Goal: Task Accomplishment & Management: Manage account settings

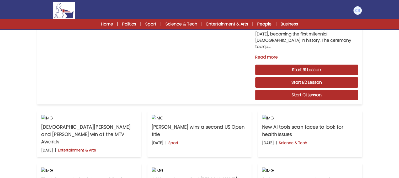
scroll to position [63, 0]
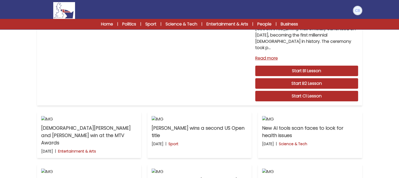
click at [356, 12] on img at bounding box center [358, 10] width 8 height 8
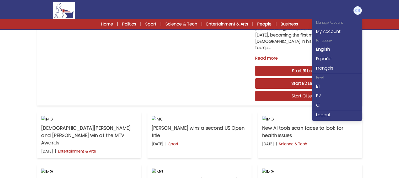
click at [330, 32] on link "My Account" at bounding box center [337, 31] width 50 height 9
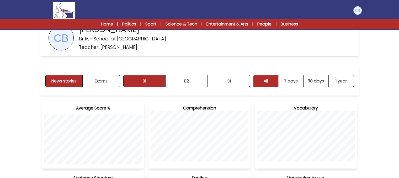
scroll to position [31, 0]
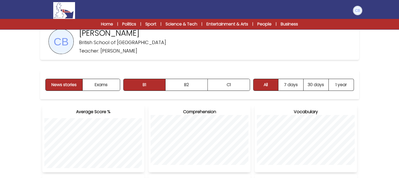
click at [358, 10] on img at bounding box center [358, 10] width 8 height 8
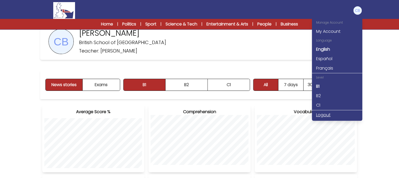
click at [323, 113] on link "Logout" at bounding box center [337, 114] width 50 height 9
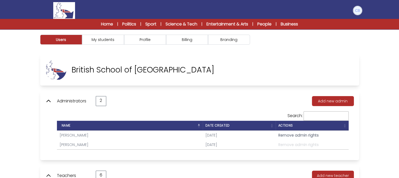
click at [358, 10] on img at bounding box center [358, 10] width 8 height 8
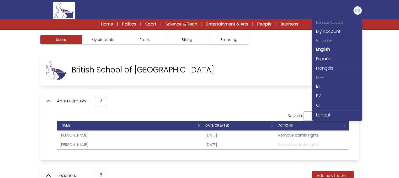
click at [329, 114] on link "Logout" at bounding box center [337, 114] width 50 height 9
